Goal: Information Seeking & Learning: Learn about a topic

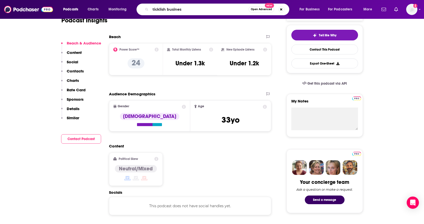
type input "ticklish business"
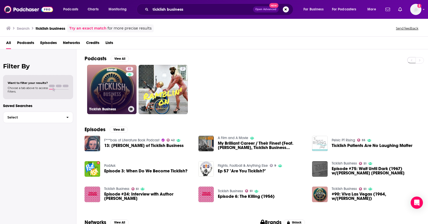
click at [111, 84] on link "51 Ticklish Business" at bounding box center [111, 89] width 49 height 49
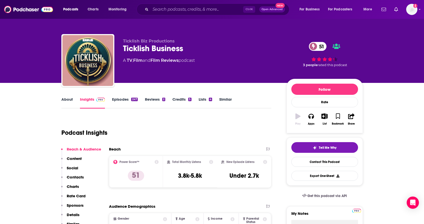
click at [72, 105] on link "About" at bounding box center [66, 103] width 11 height 12
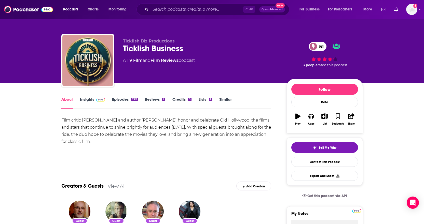
click at [89, 104] on link "Insights" at bounding box center [92, 103] width 25 height 12
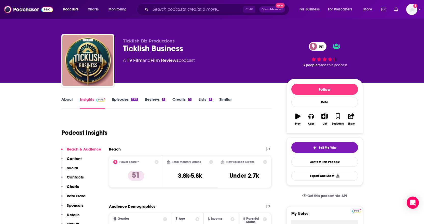
click at [232, 118] on div "Podcast Insights" at bounding box center [164, 130] width 206 height 26
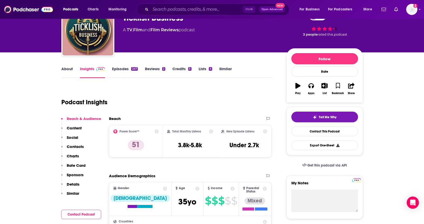
scroll to position [61, 0]
